Goal: Task Accomplishment & Management: Complete application form

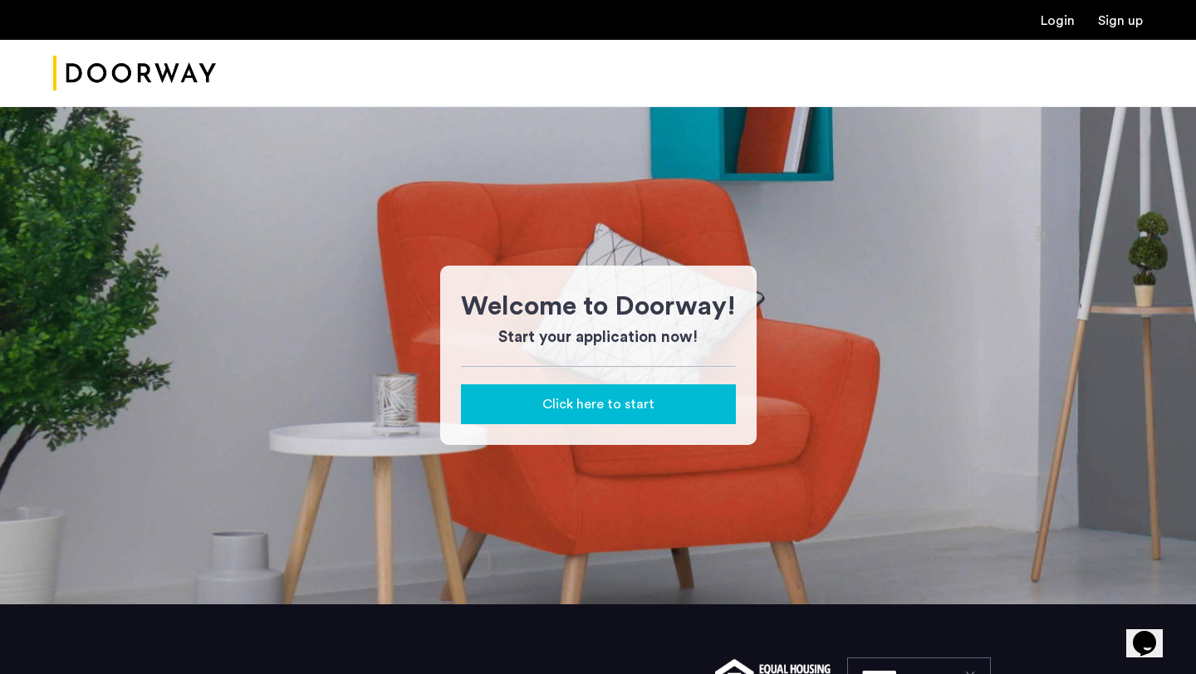
click at [1049, 22] on link "Login" at bounding box center [1058, 20] width 34 height 13
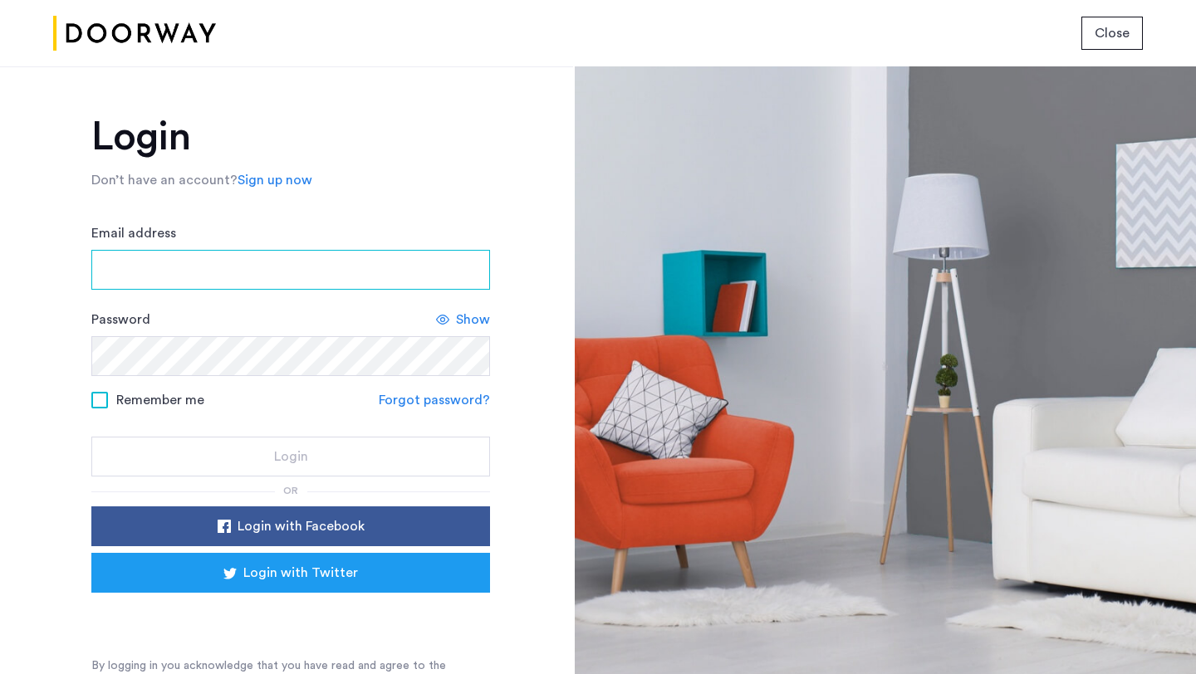
click at [345, 276] on input "Email address" at bounding box center [290, 270] width 399 height 40
type input "**********"
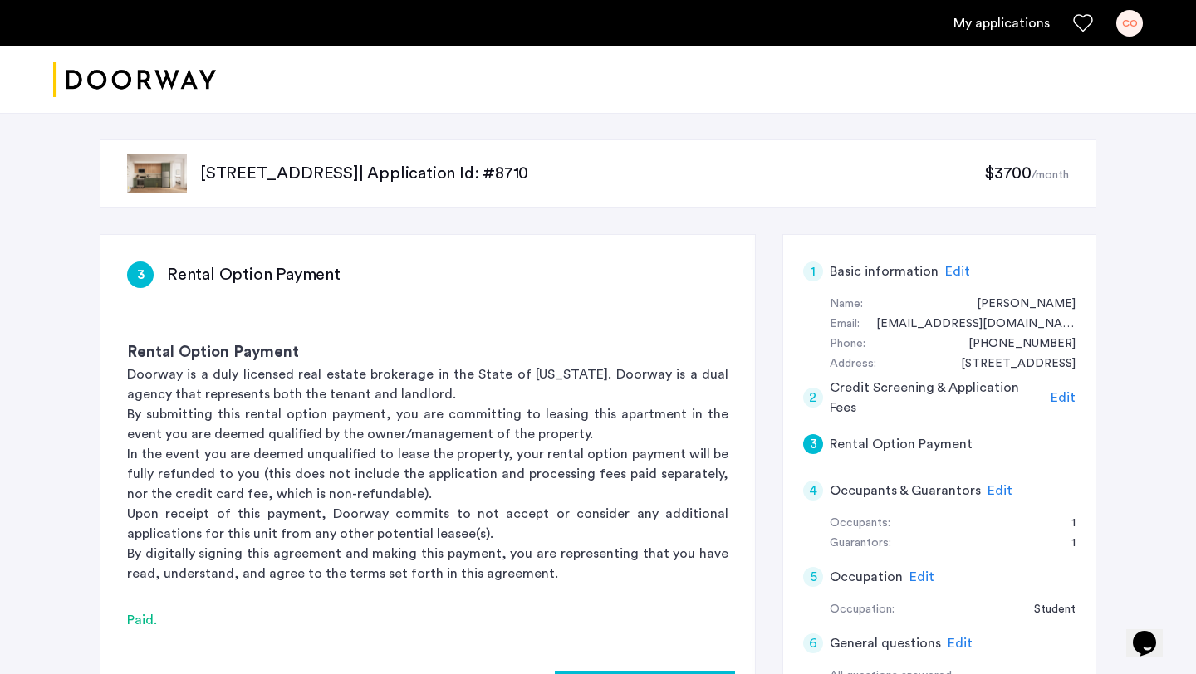
click at [988, 23] on link "My applications" at bounding box center [1001, 23] width 96 height 20
